Goal: Book appointment/travel/reservation

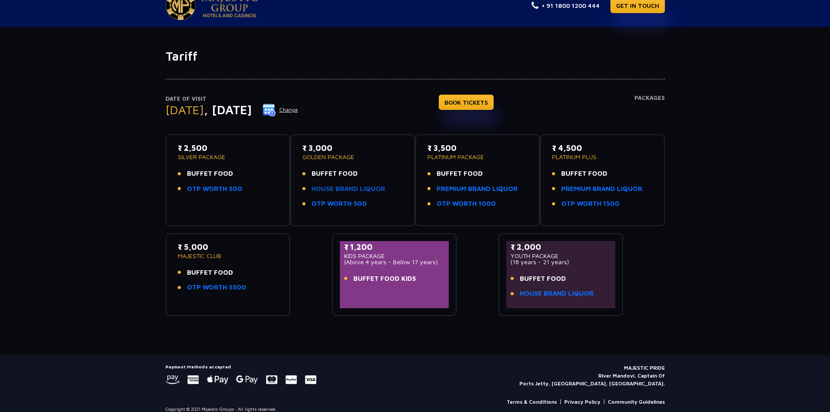
scroll to position [26, 0]
